Goal: Task Accomplishment & Management: Complete application form

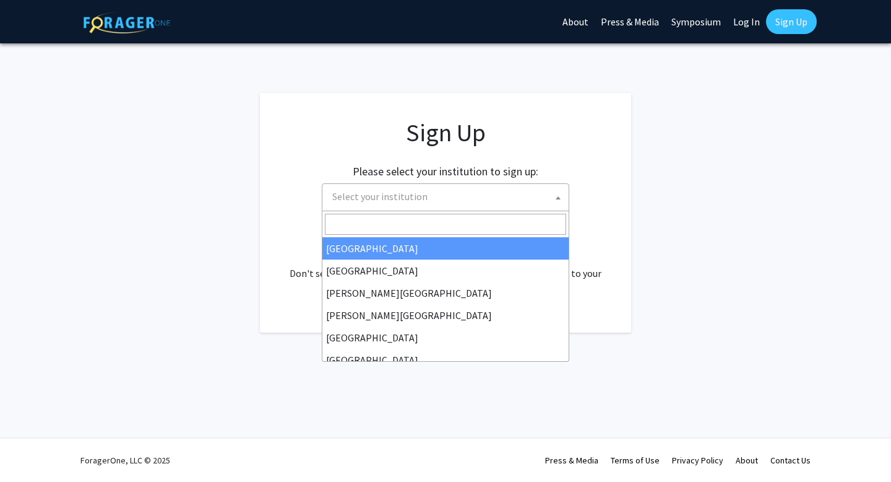
click at [530, 199] on span "Select your institution" at bounding box center [447, 196] width 241 height 25
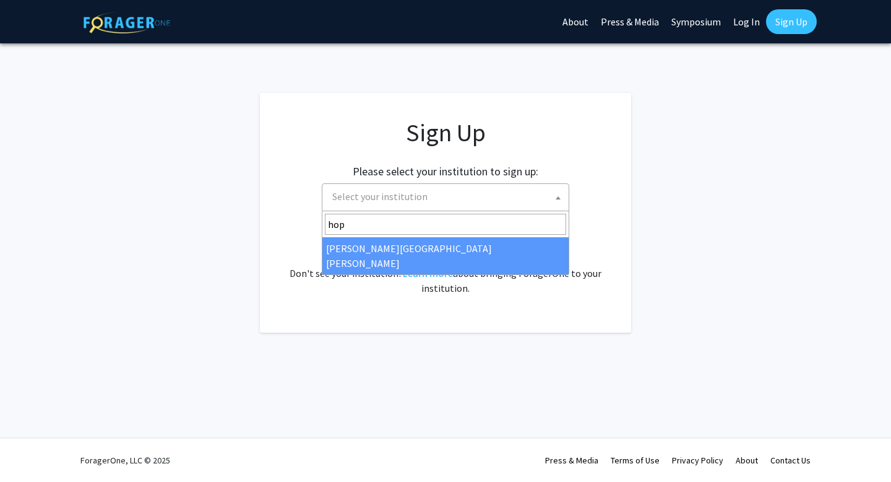
type input "hop"
select select "1"
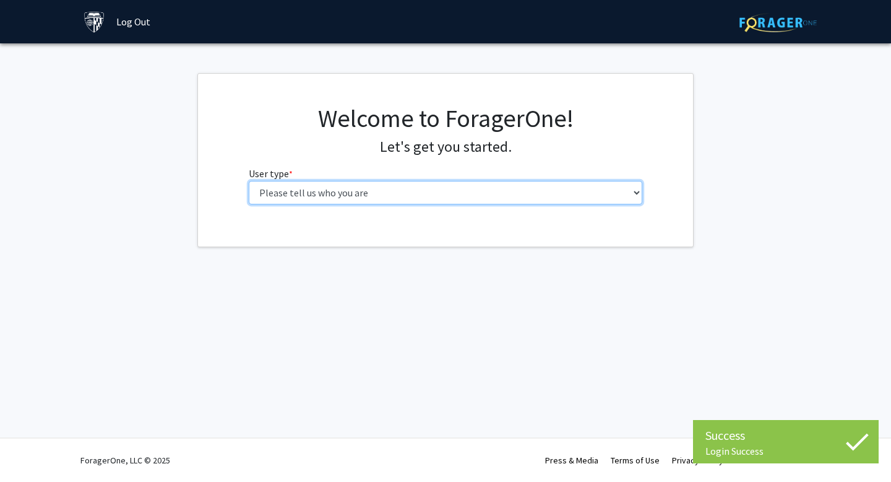
click at [492, 196] on select "Please tell us who you are Undergraduate Student Master's Student Doctoral Cand…" at bounding box center [446, 193] width 394 height 24
select select "2: masters"
click at [249, 181] on select "Please tell us who you are Undergraduate Student Master's Student Doctoral Cand…" at bounding box center [446, 193] width 394 height 24
